Goal: Check status: Check status

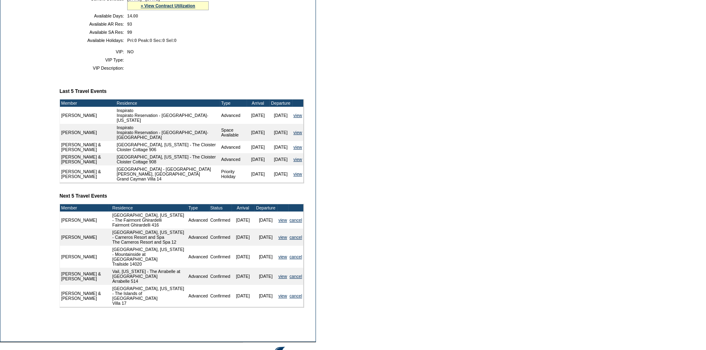
scroll to position [164, 0]
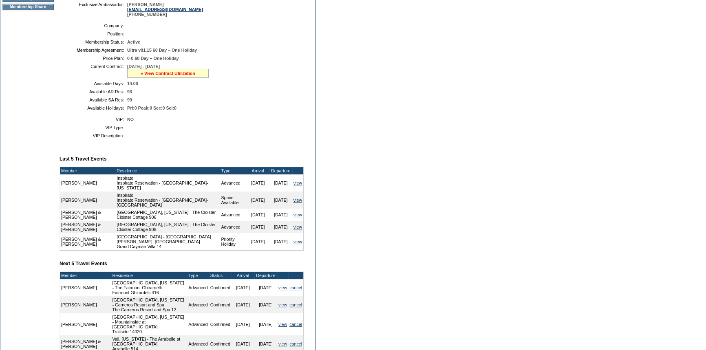
click at [150, 73] on link "» View Contract Utilization" at bounding box center [168, 73] width 55 height 5
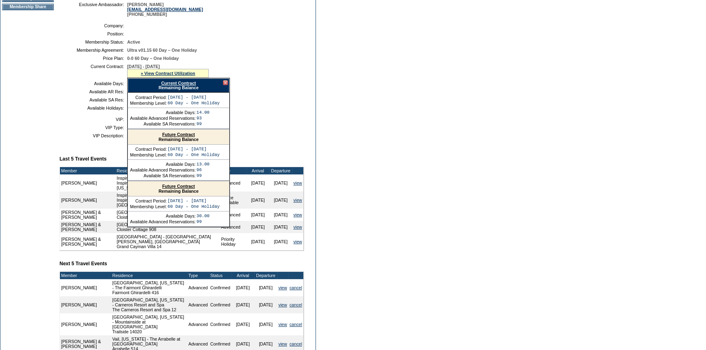
click at [172, 83] on link "Current Contract" at bounding box center [178, 83] width 35 height 5
click at [225, 85] on div at bounding box center [225, 82] width 5 height 5
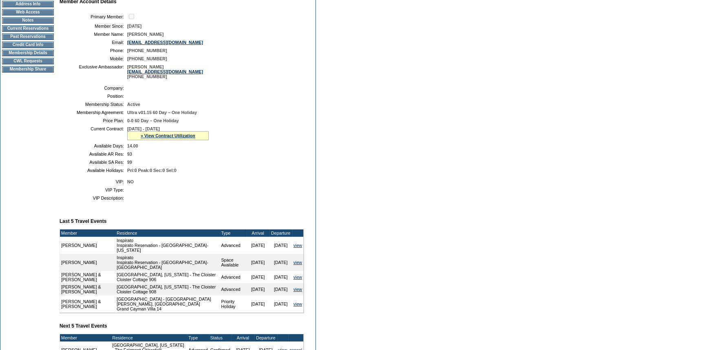
scroll to position [53, 0]
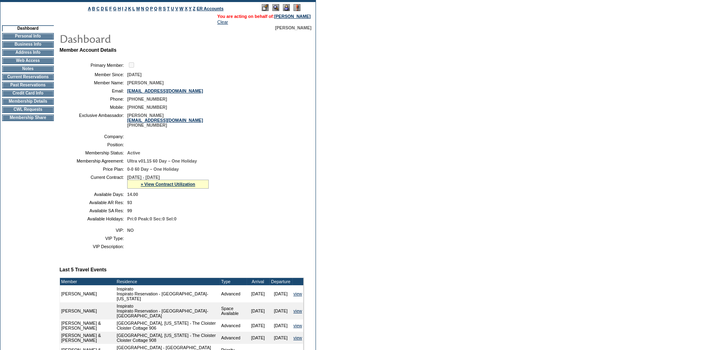
click at [15, 104] on td "Membership Details" at bounding box center [28, 101] width 52 height 7
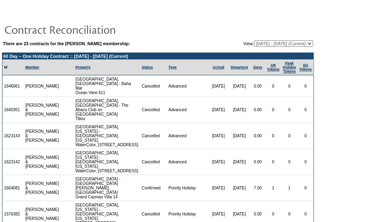
drag, startPoint x: 281, startPoint y: 41, endPoint x: 281, endPoint y: 46, distance: 4.9
click at [281, 41] on select "[DATE] - [DATE] [DATE] - [DATE] [DATE] - [DATE] [DATE] - [DATE] [DATE] - [DATE]…" at bounding box center [283, 43] width 59 height 7
select select "127607"
click at [254, 40] on select "[DATE] - [DATE] [DATE] - [DATE] [DATE] - [DATE] [DATE] - [DATE] [DATE] - [DATE]…" at bounding box center [283, 43] width 59 height 7
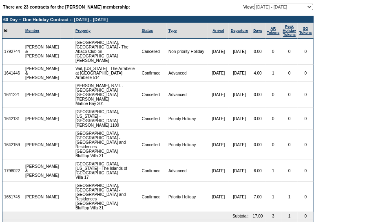
scroll to position [37, 0]
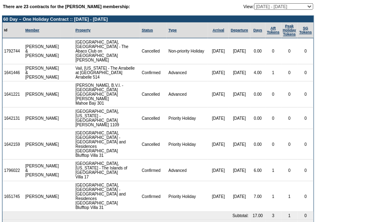
click at [284, 7] on select "[DATE] - [DATE] [DATE] - [DATE] [DATE] - [DATE] [DATE] - [DATE] [DATE] - [DATE]…" at bounding box center [283, 6] width 59 height 7
select select "122003"
click at [254, 3] on select "[DATE] - [DATE] [DATE] - [DATE] [DATE] - [DATE] [DATE] - [DATE] [DATE] - [DATE]…" at bounding box center [283, 6] width 59 height 7
